Goal: Task Accomplishment & Management: Use online tool/utility

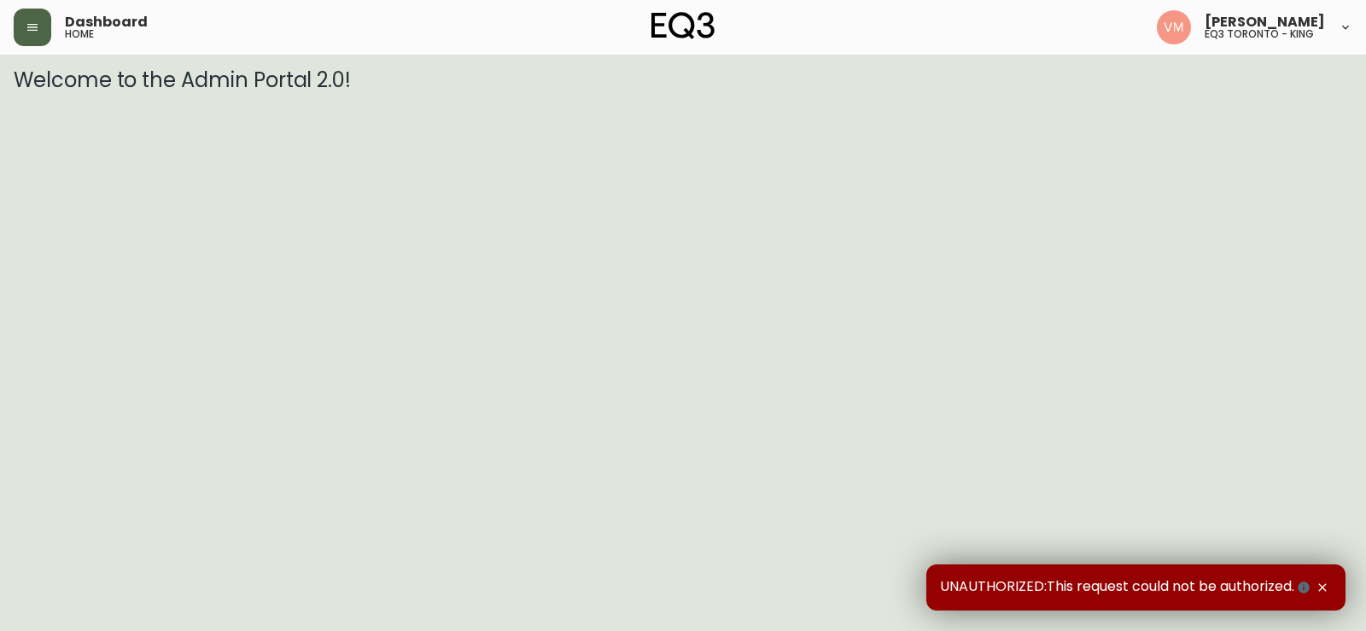
click at [21, 24] on button "button" at bounding box center [33, 28] width 38 height 38
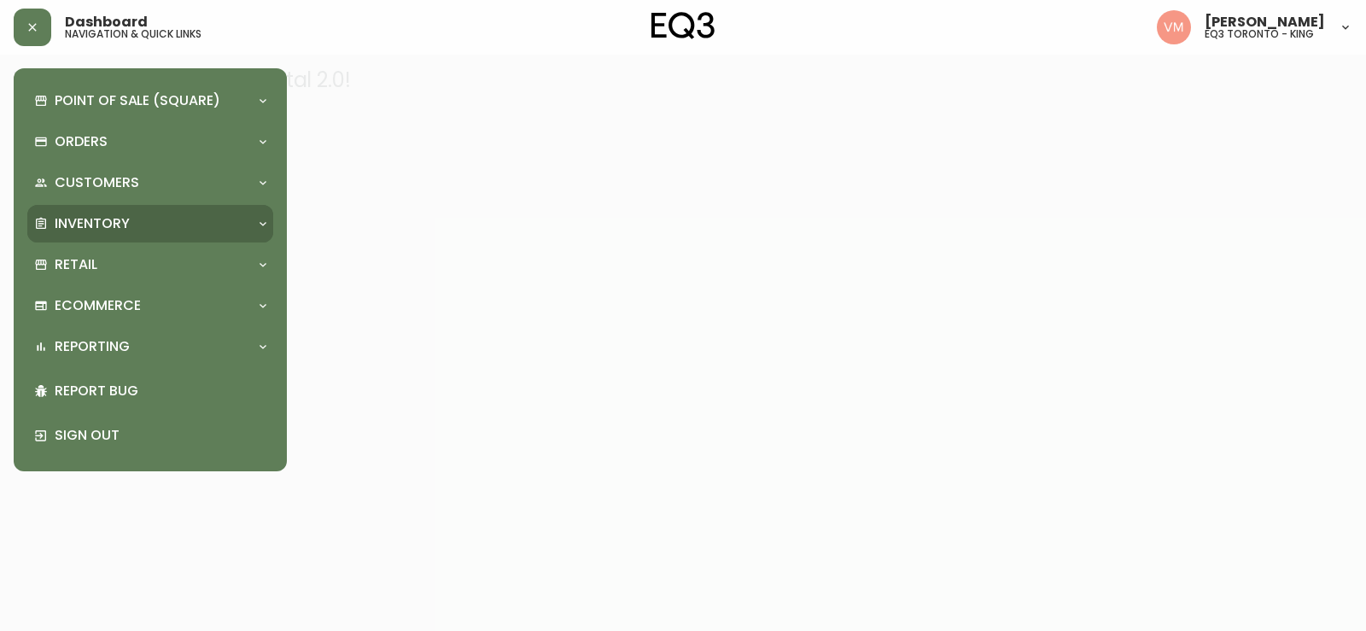
click at [65, 227] on p "Inventory" at bounding box center [92, 223] width 75 height 19
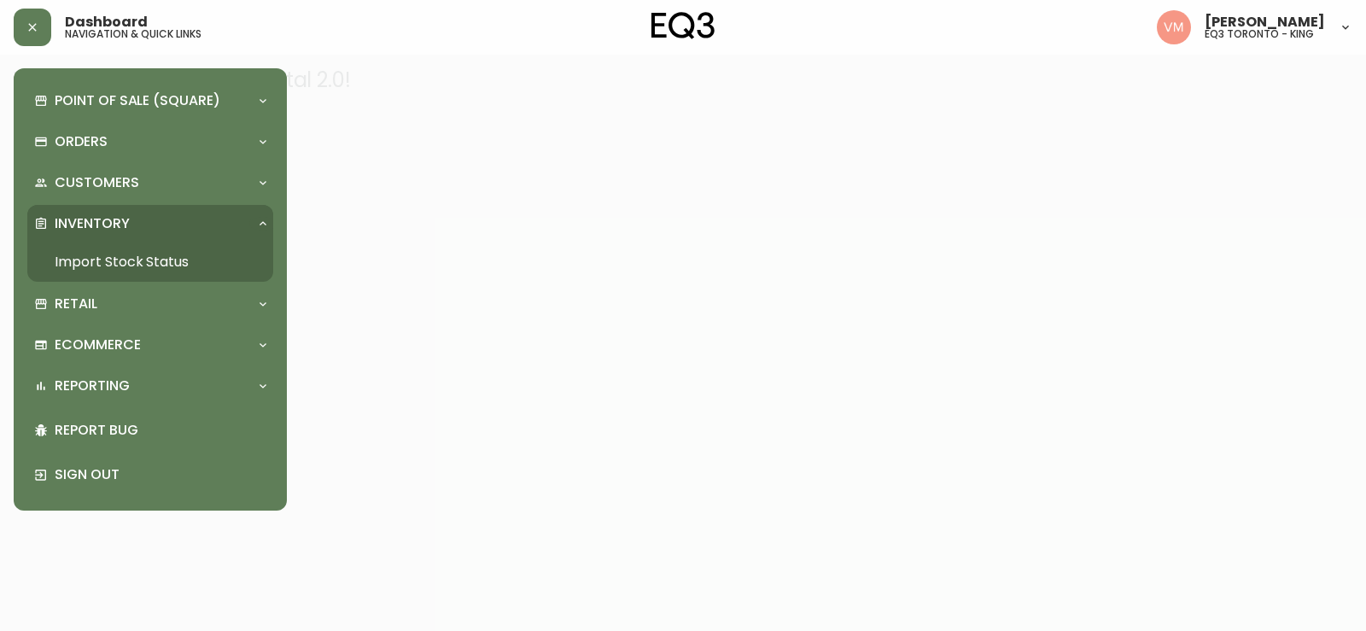
click at [114, 261] on link "Import Stock Status" at bounding box center [150, 262] width 246 height 39
